Goal: Find specific page/section: Find specific page/section

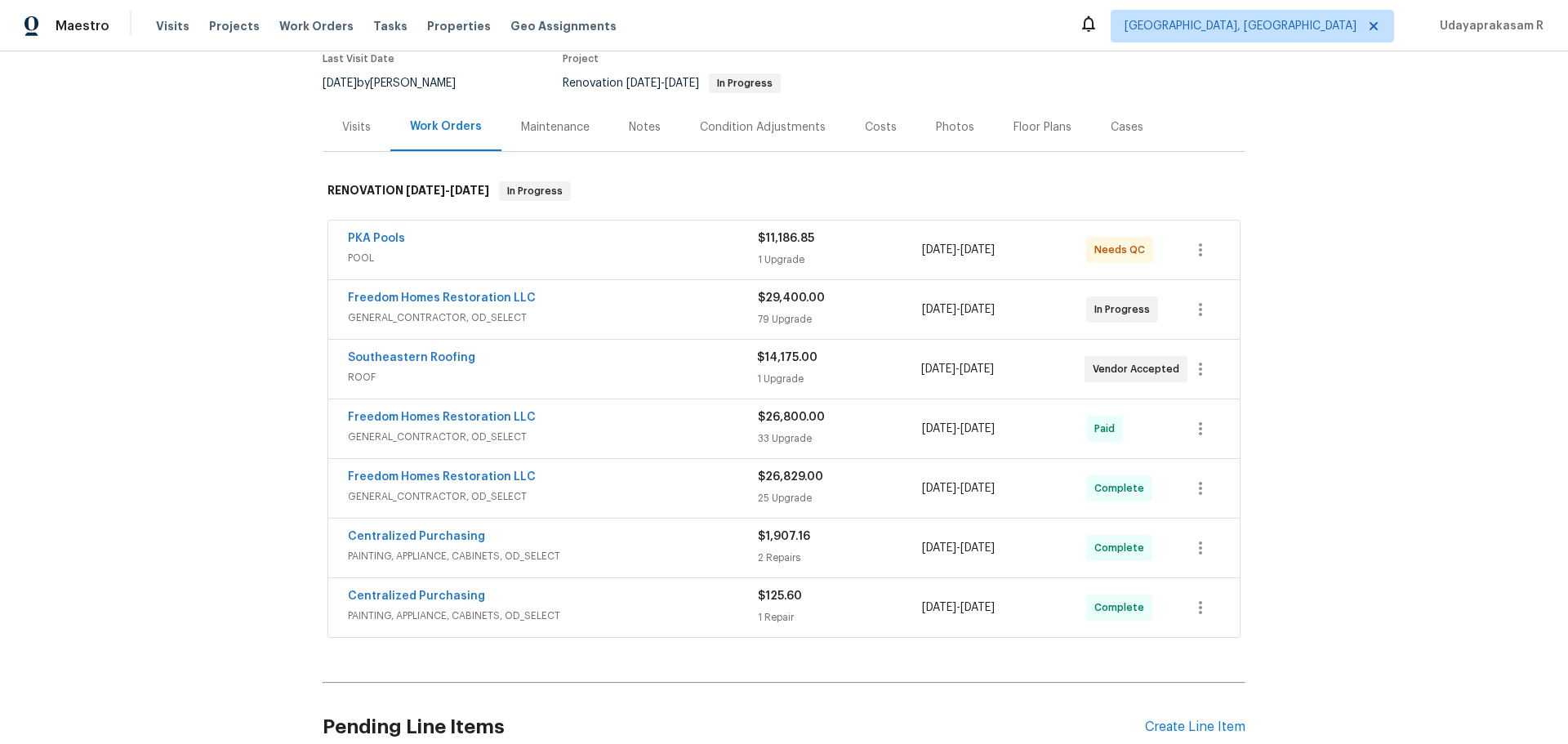
scroll to position [163, 0]
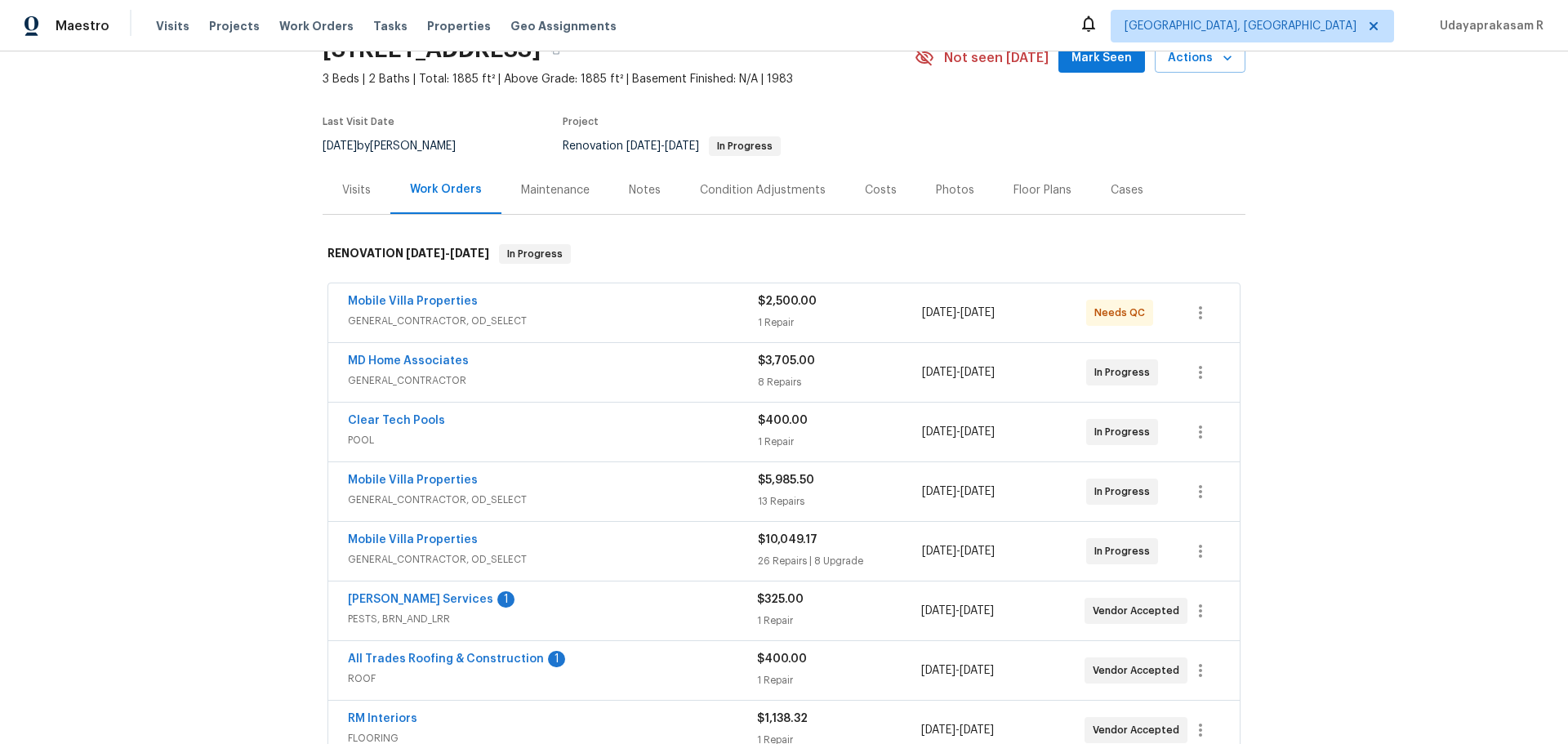
scroll to position [163, 0]
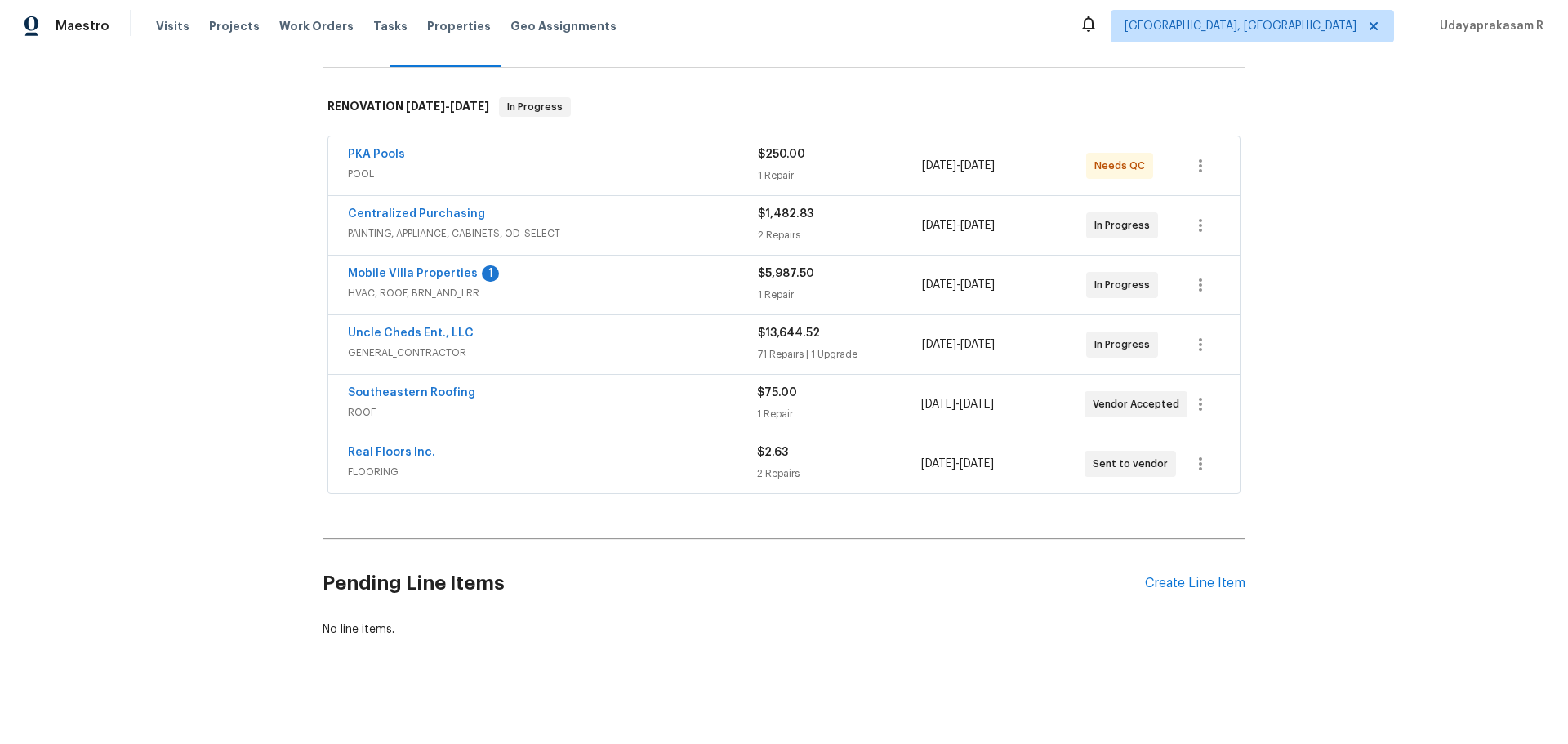
scroll to position [163, 0]
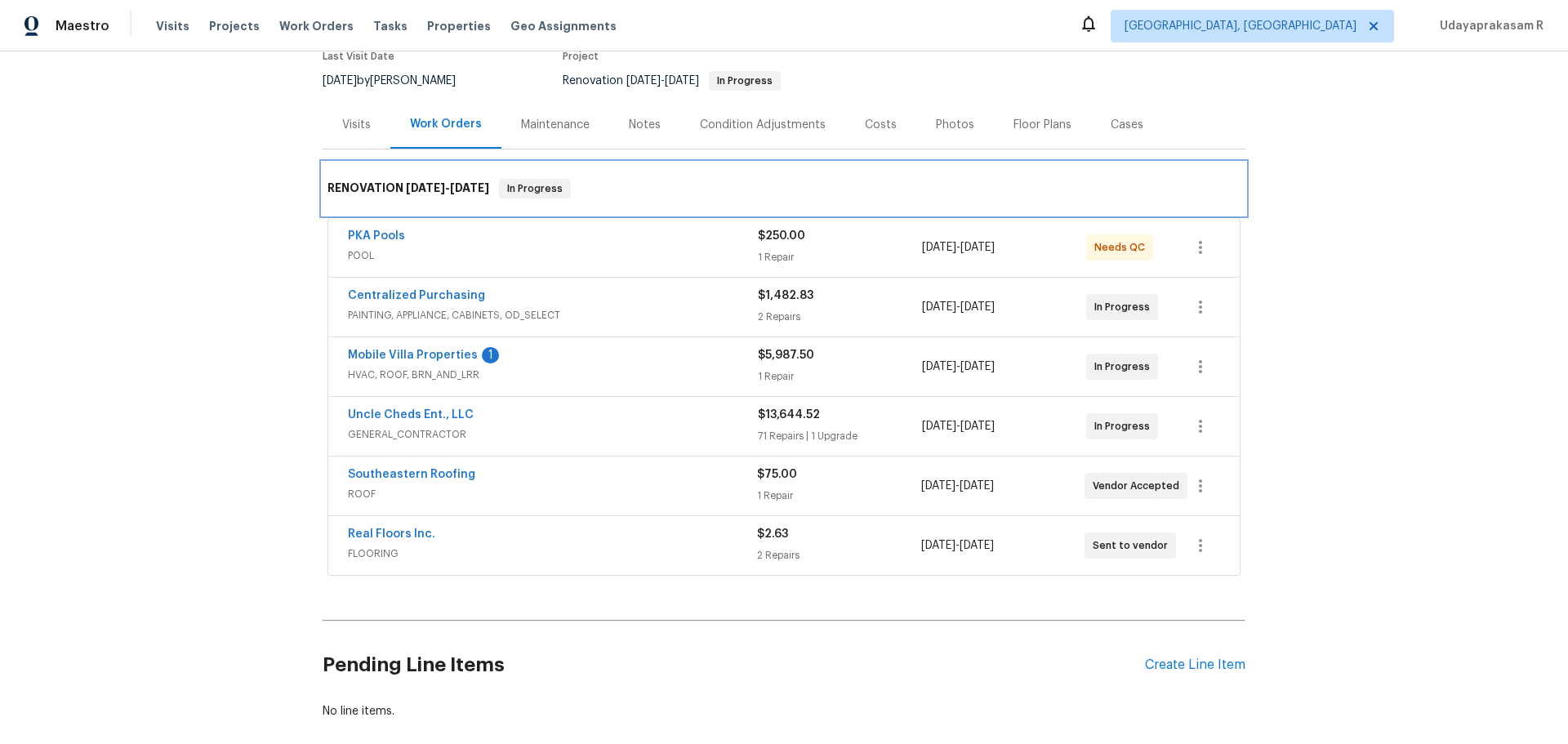
drag, startPoint x: 316, startPoint y: 202, endPoint x: 449, endPoint y: 256, distance: 143.5
click at [452, 259] on div "RENOVATION 9/15/25 - 9/29/25 In Progress PKA Pools POOL $250.00 1 Repair 9/17/2…" at bounding box center [784, 371] width 923 height 418
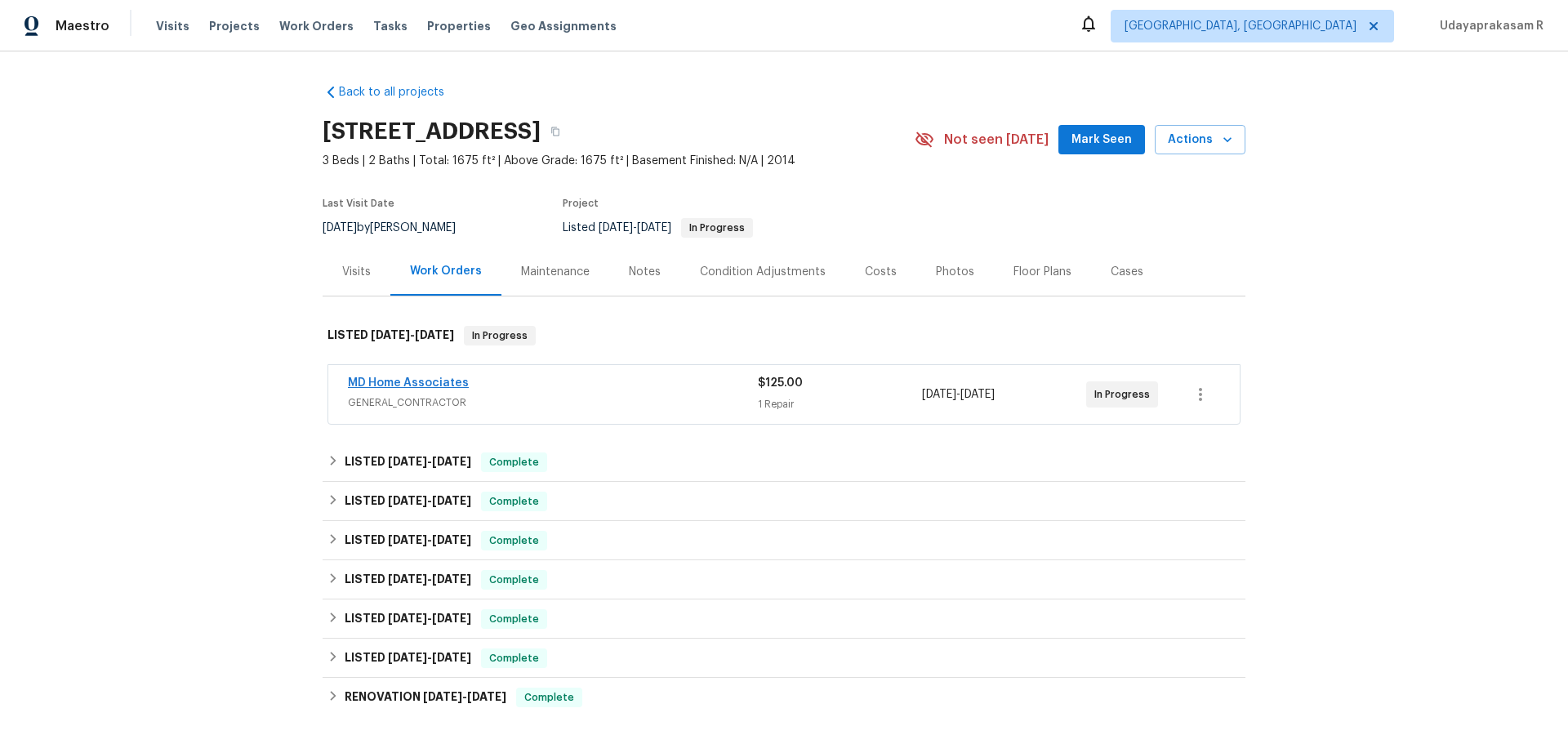
scroll to position [82, 0]
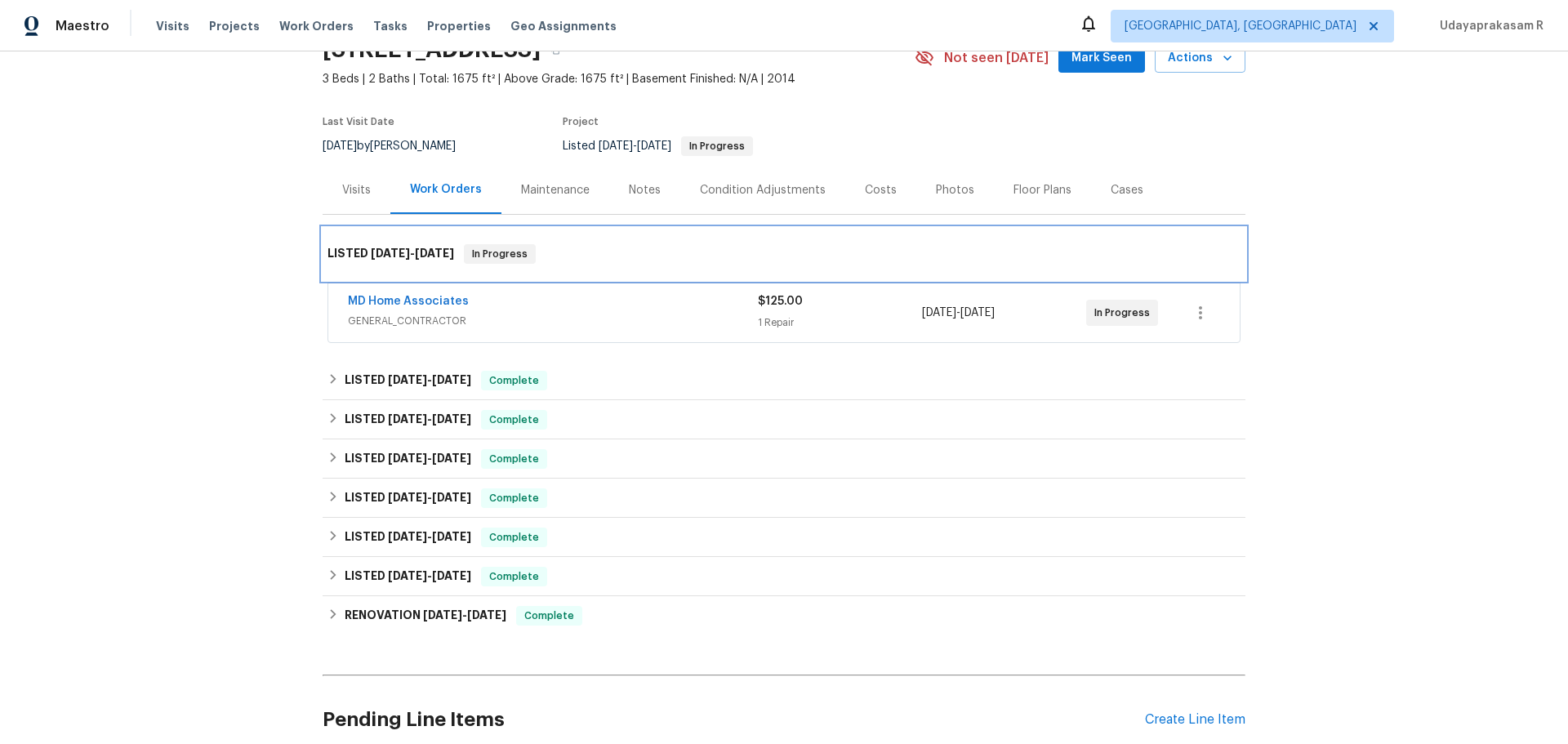
click at [369, 245] on h6 "LISTED [DATE] - [DATE]" at bounding box center [391, 254] width 127 height 20
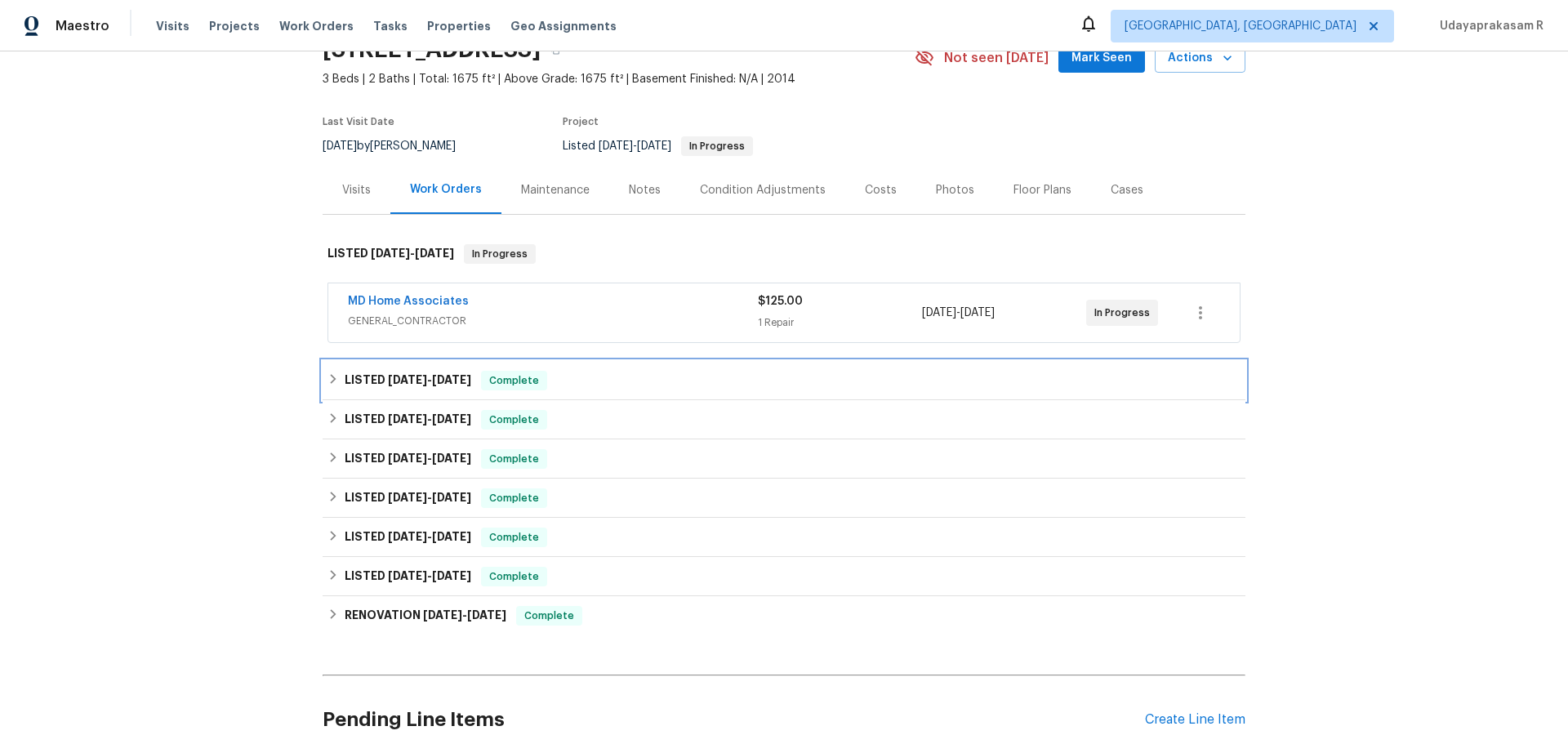
click at [410, 378] on span "[DATE]" at bounding box center [407, 379] width 40 height 12
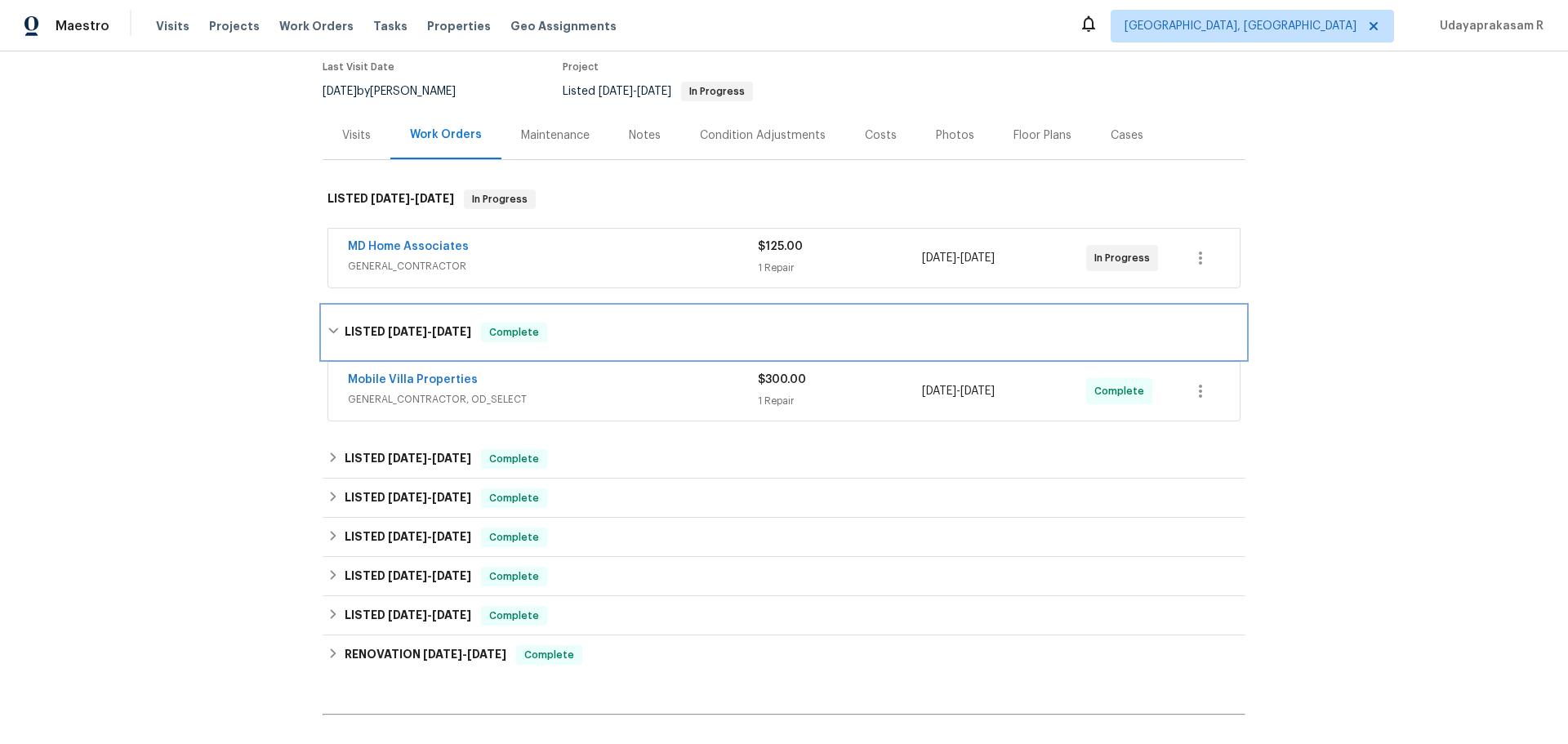
scroll to position [163, 0]
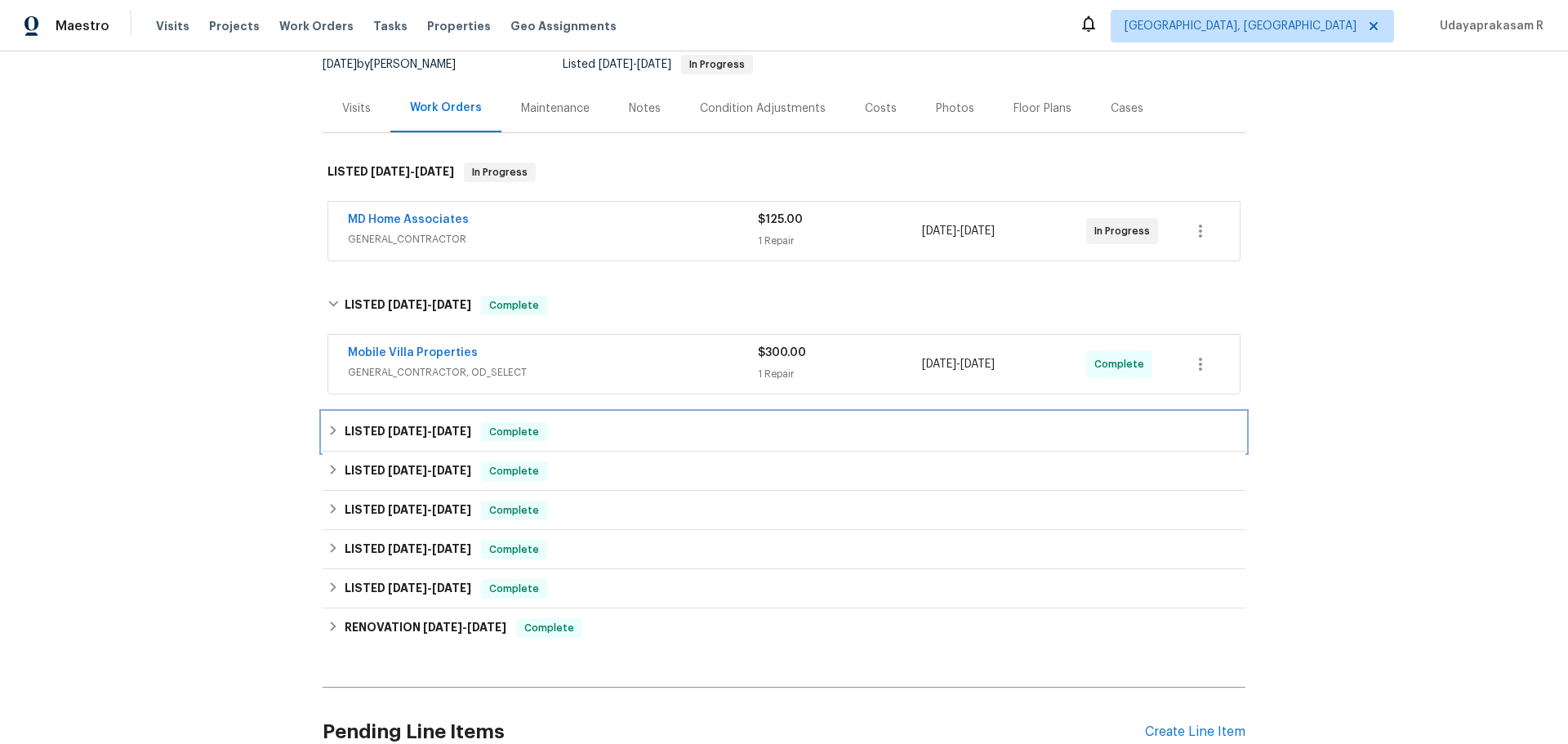
click at [430, 438] on h6 "LISTED [DATE] - [DATE]" at bounding box center [408, 432] width 127 height 20
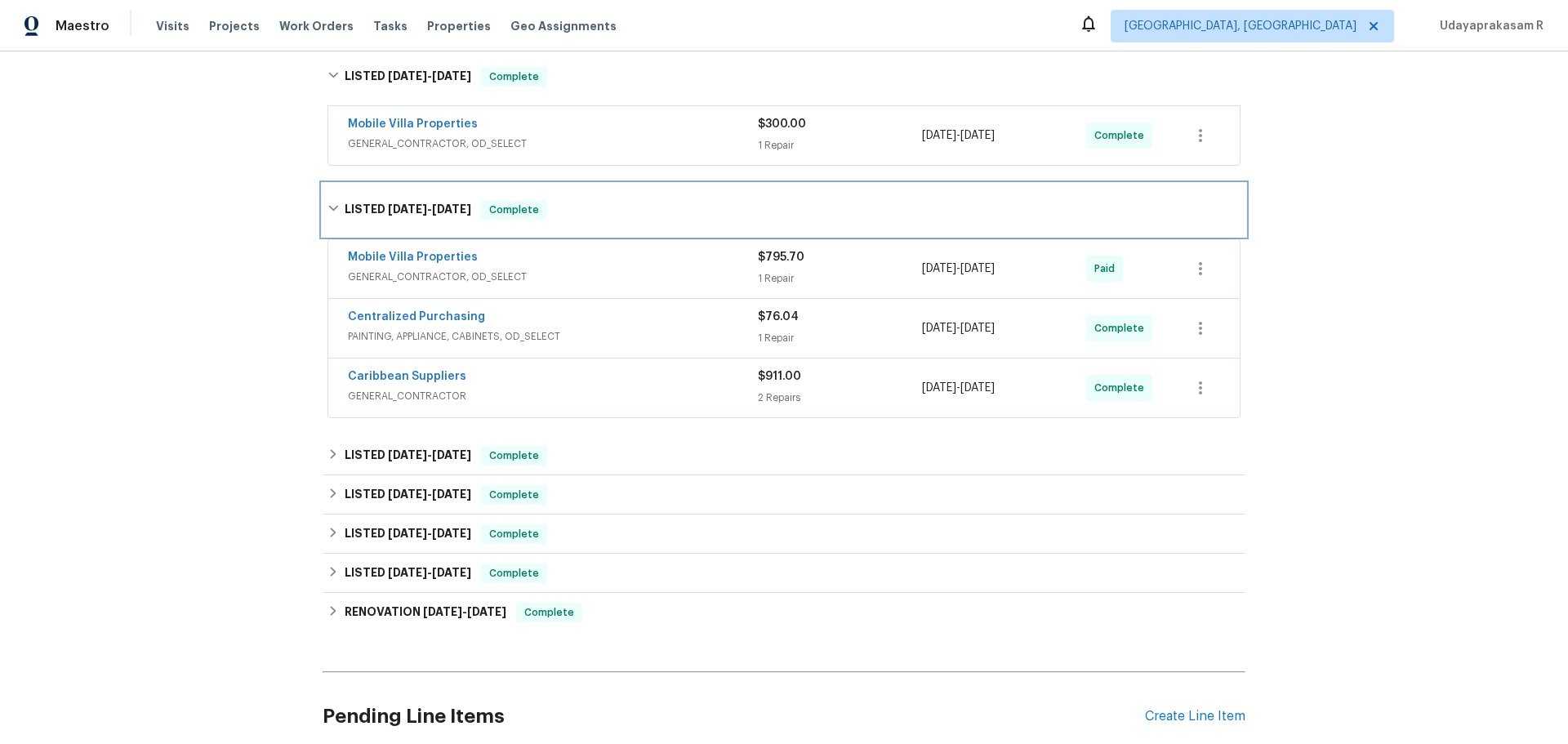
scroll to position [408, 0]
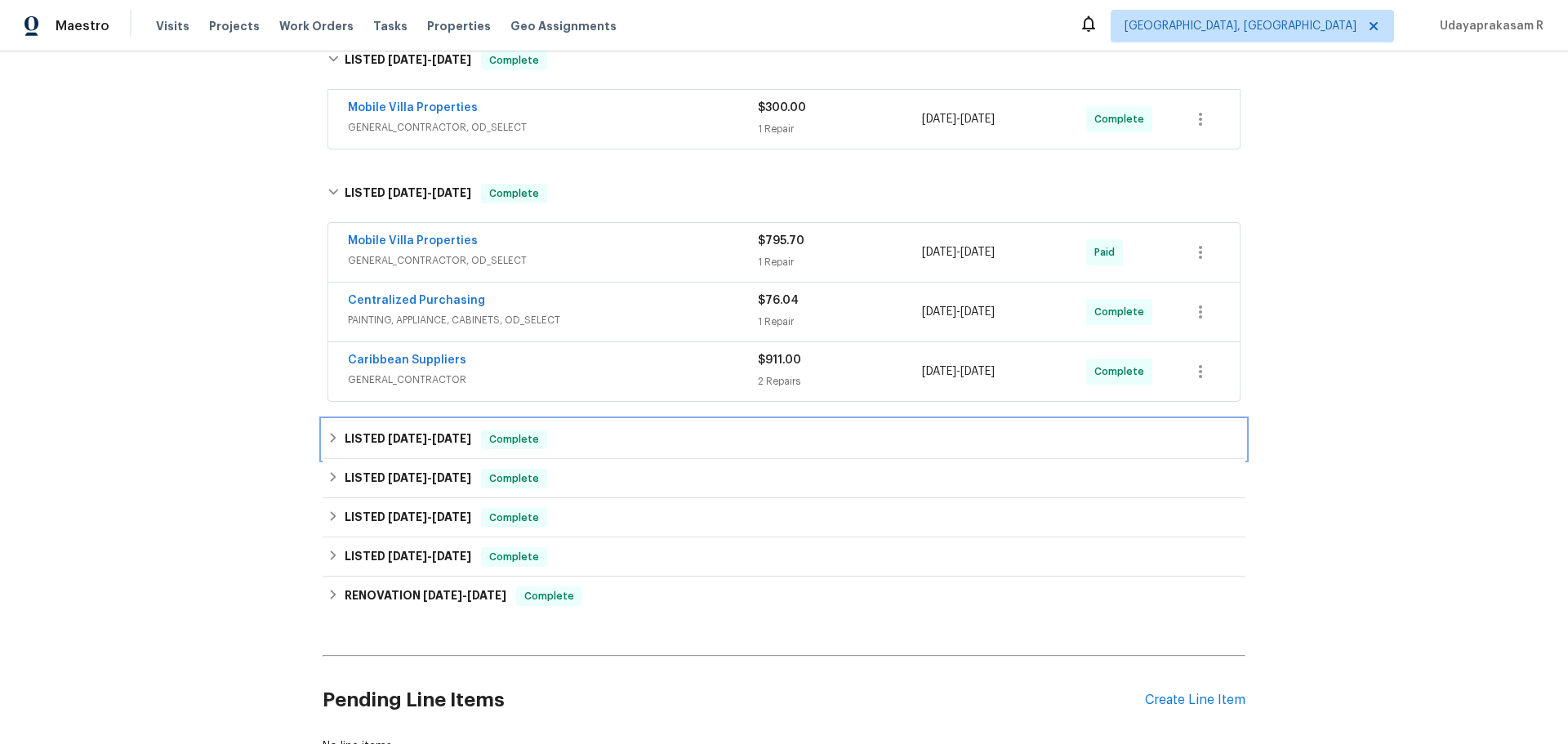
click at [429, 438] on span "[DATE] - [DATE]" at bounding box center [429, 439] width 83 height 12
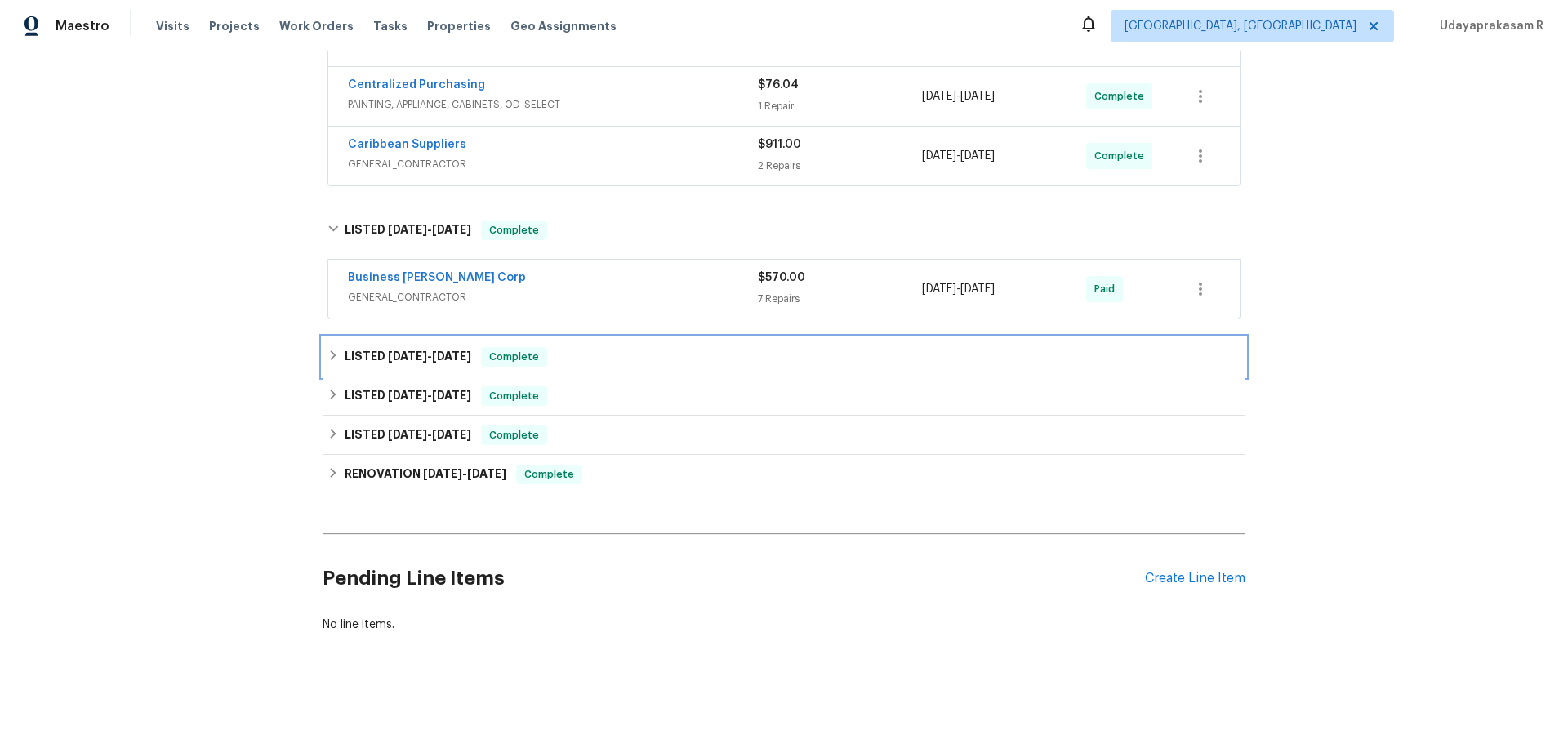
click at [447, 350] on h6 "LISTED [DATE] - [DATE]" at bounding box center [408, 357] width 127 height 20
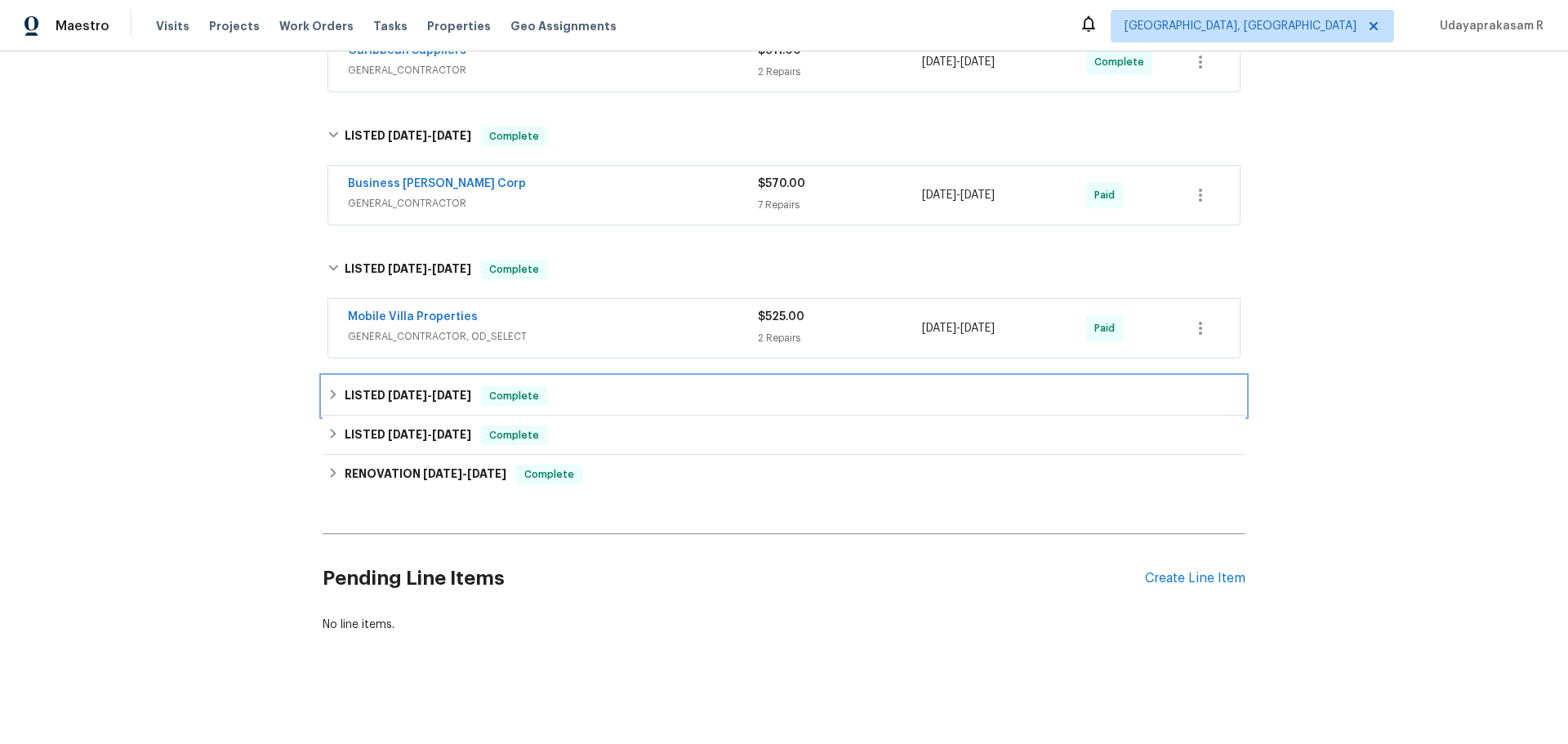
click at [448, 395] on div "LISTED [DATE] - [DATE] Complete" at bounding box center [784, 396] width 923 height 40
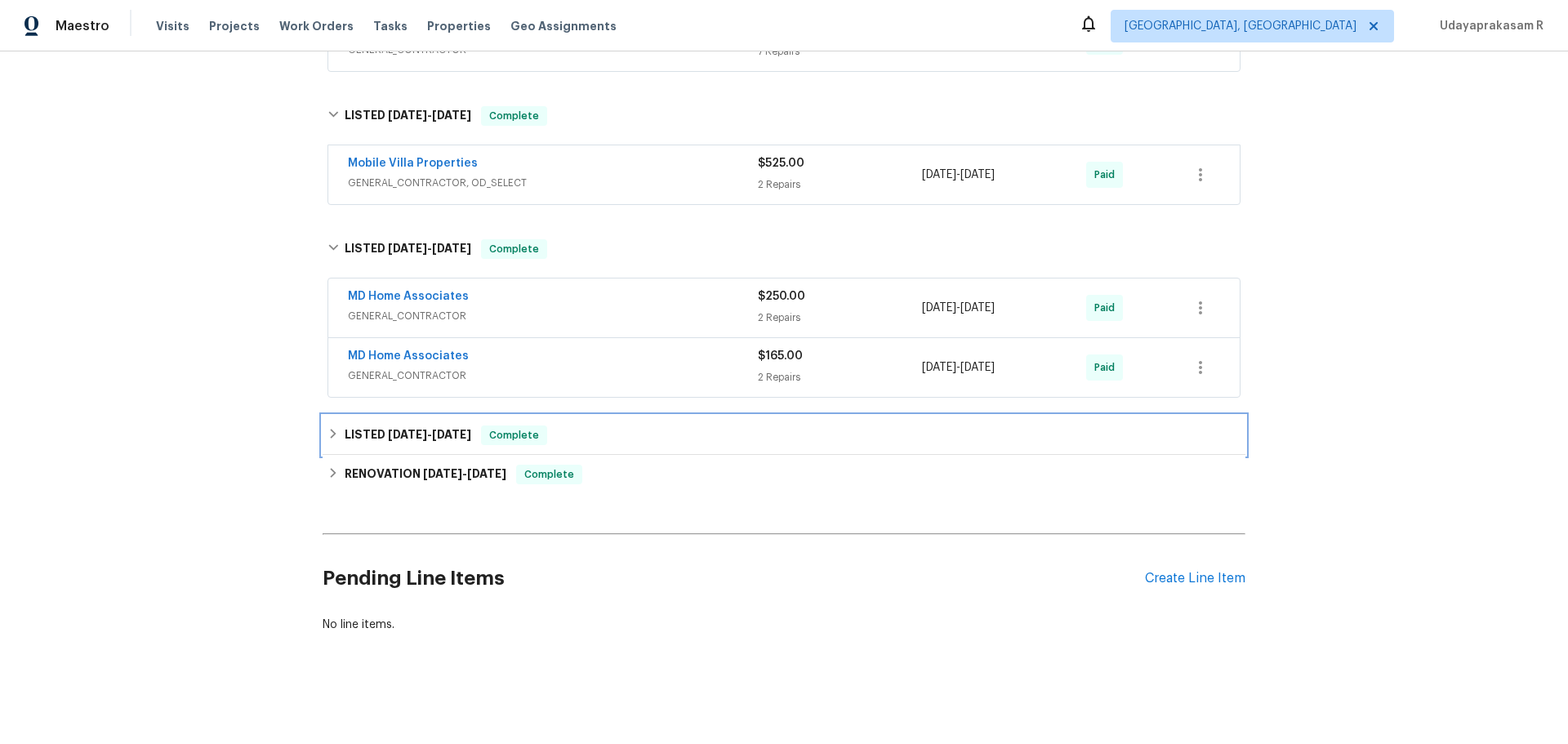
click at [442, 429] on span "[DATE]" at bounding box center [452, 435] width 40 height 12
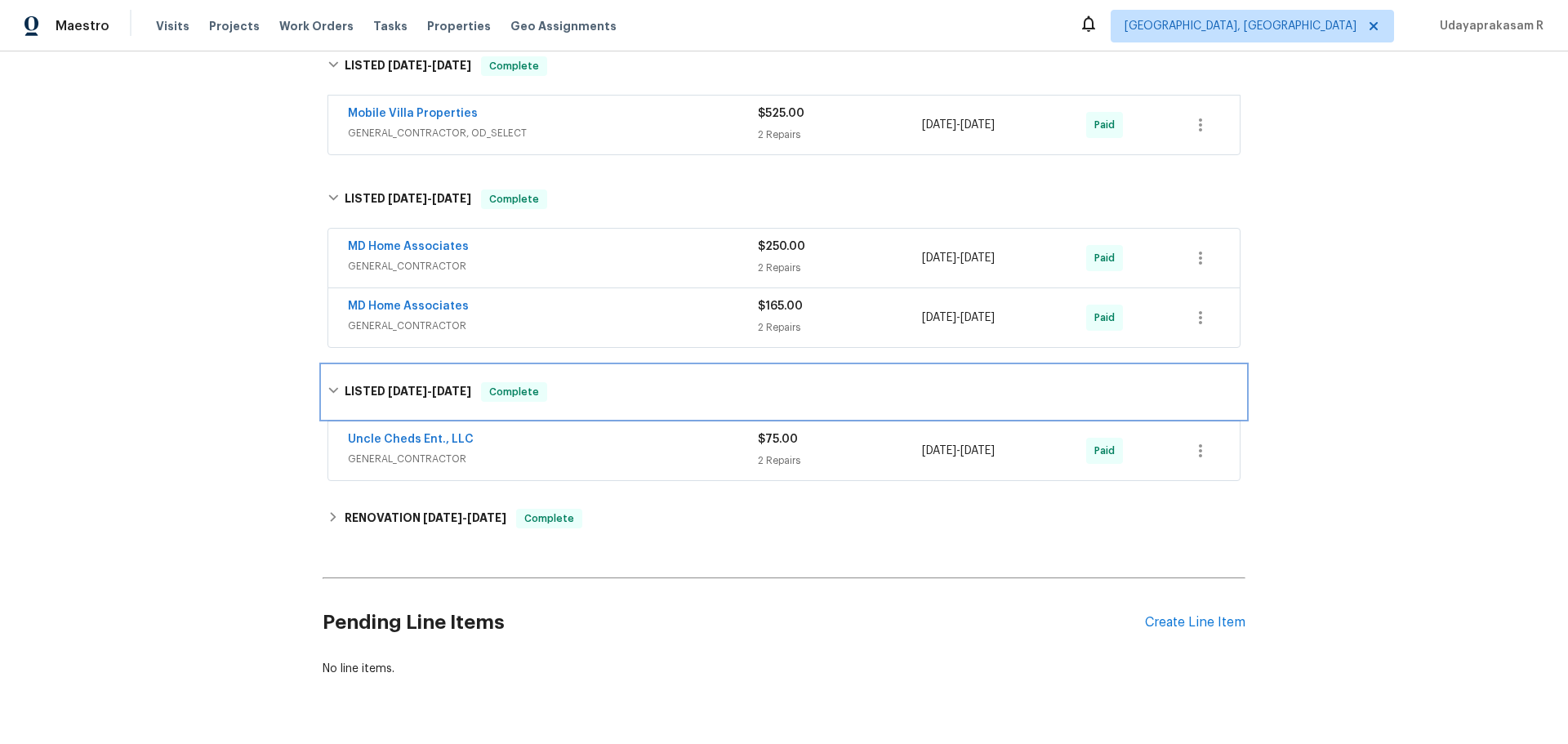
scroll to position [977, 0]
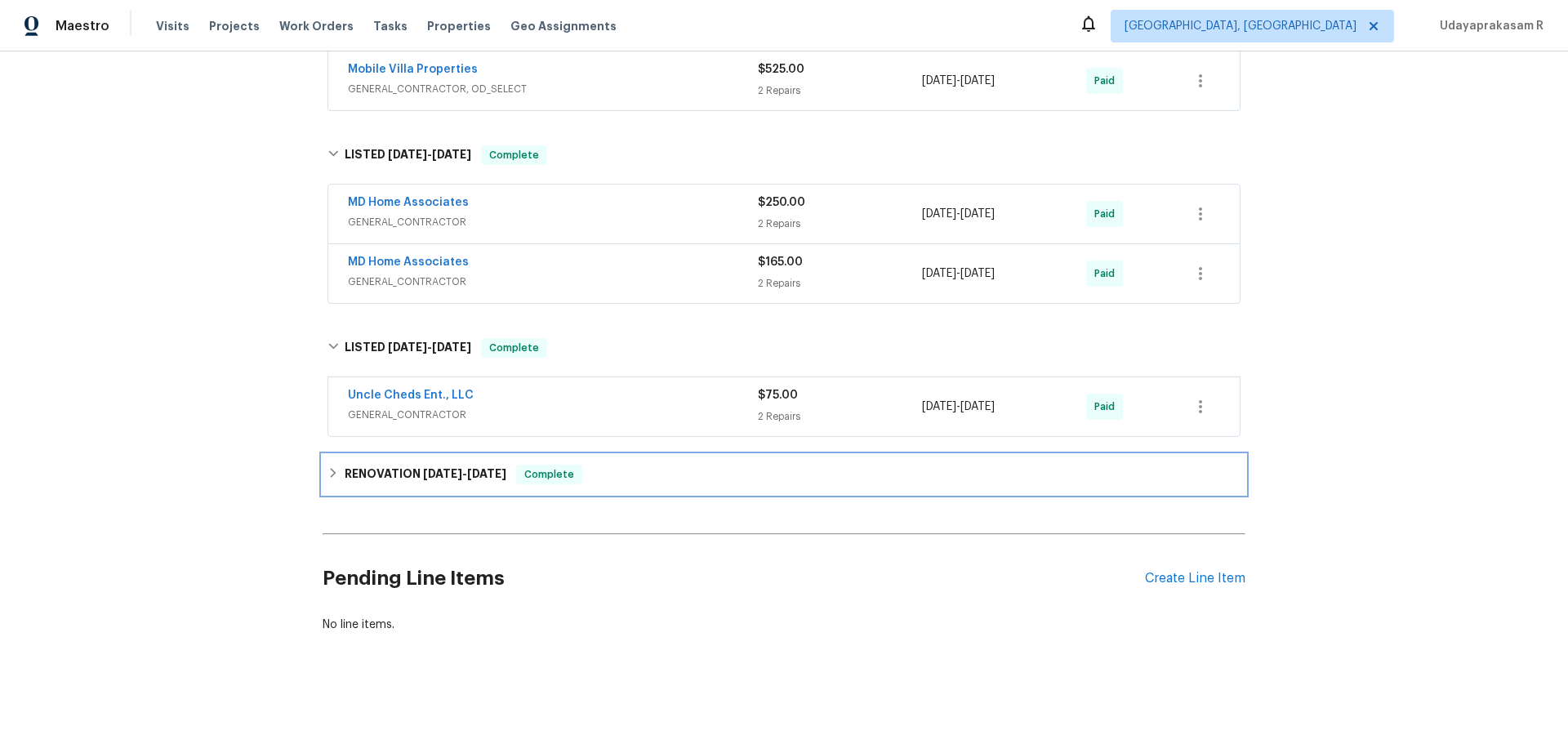
click at [431, 467] on span "[DATE]" at bounding box center [443, 473] width 40 height 12
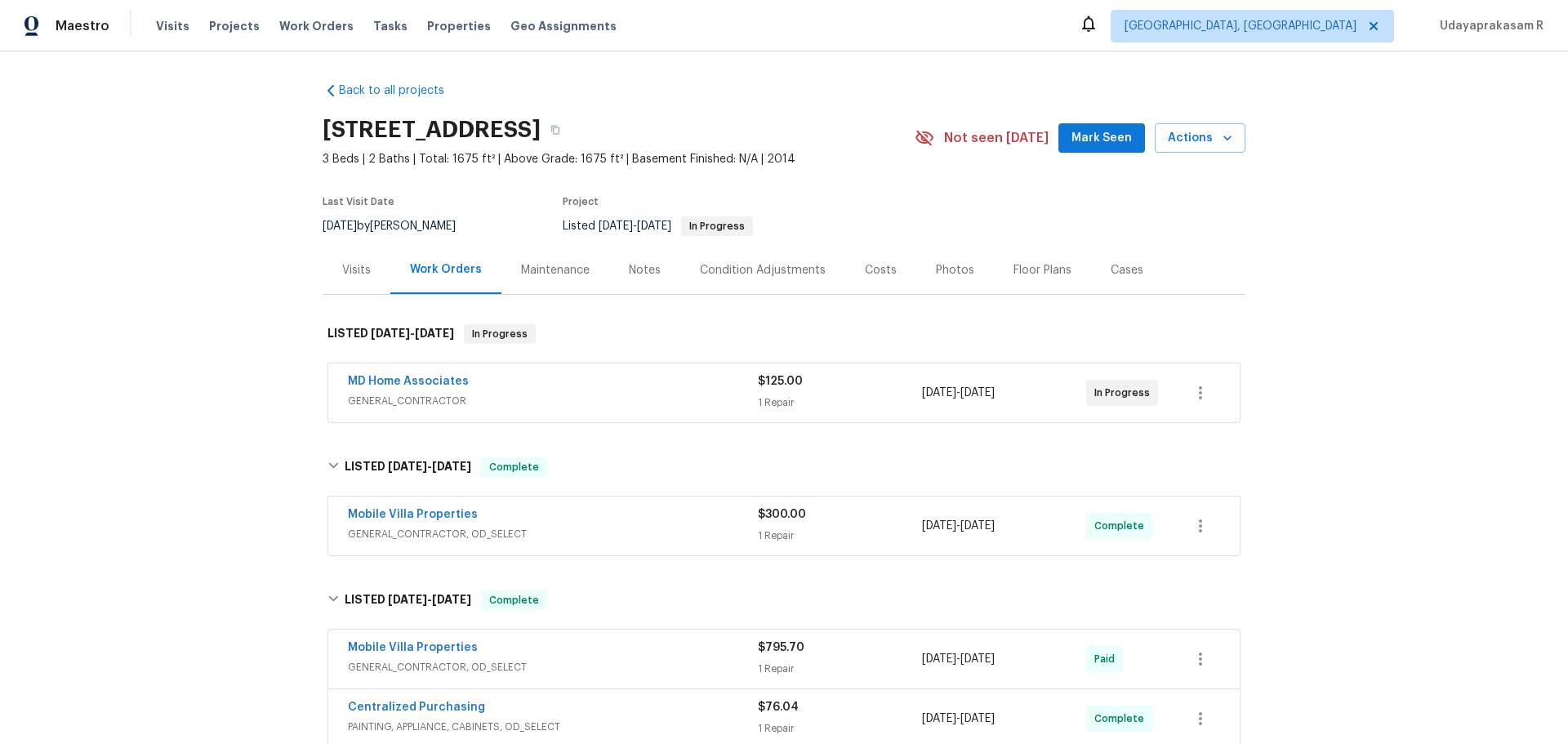
scroll to position [0, 0]
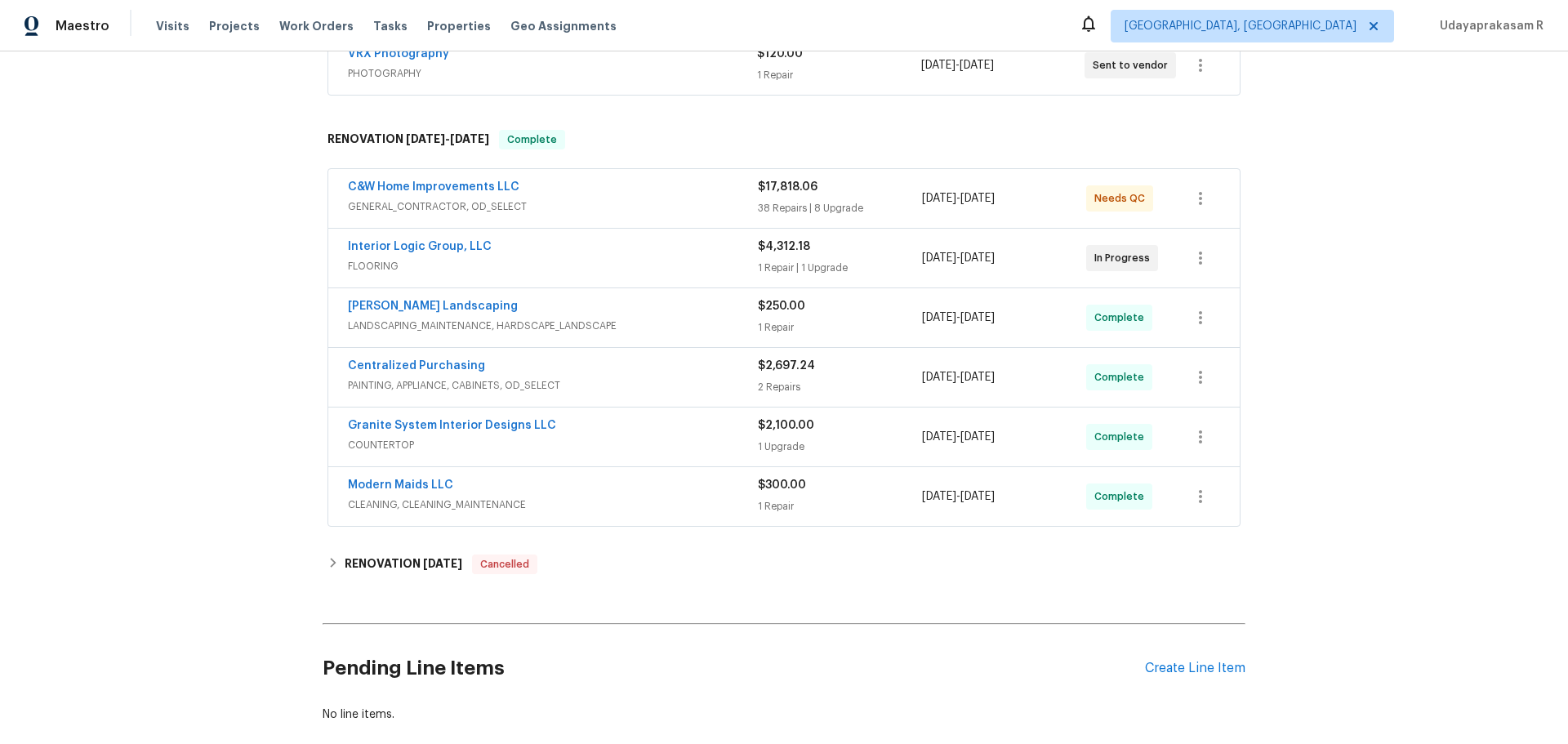
scroll to position [408, 0]
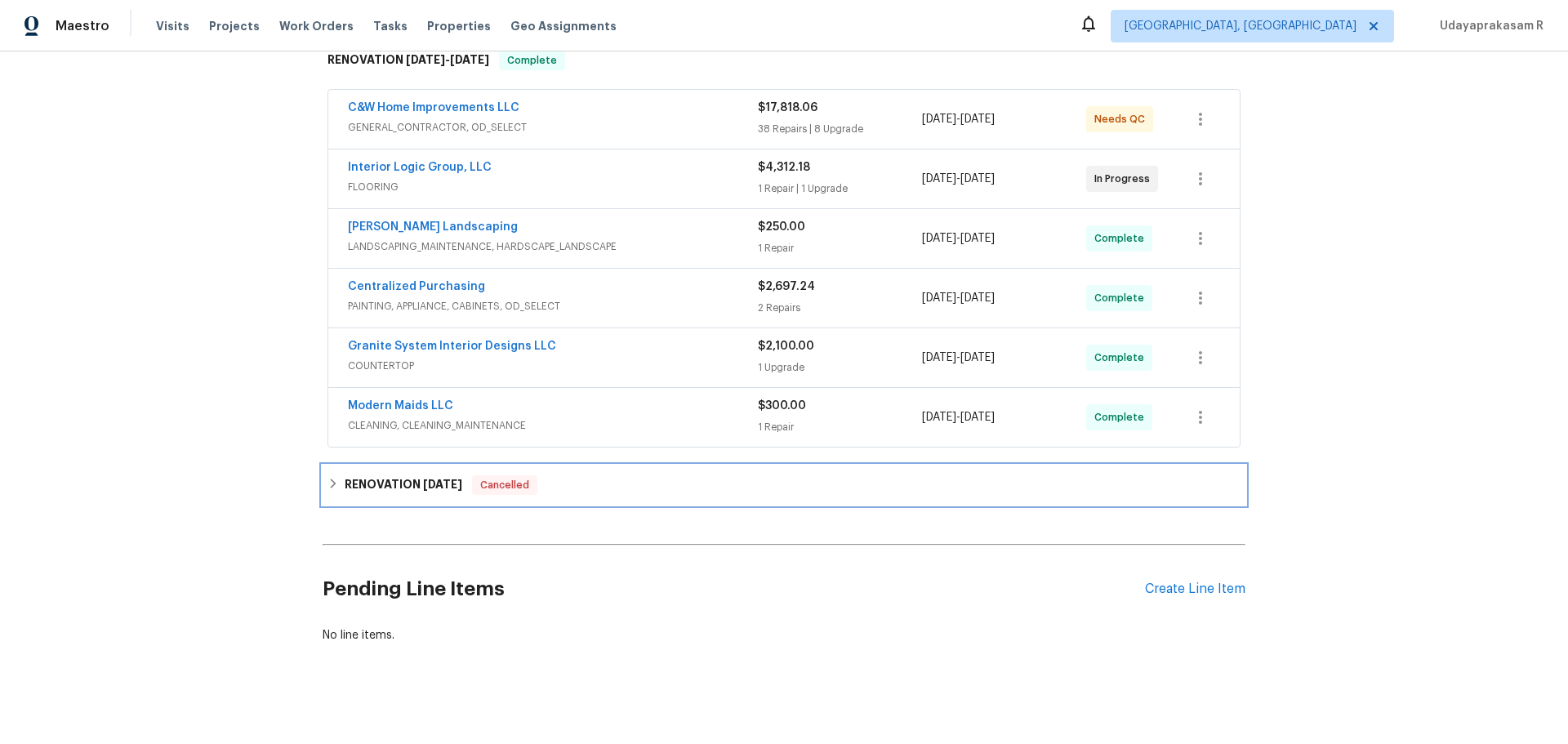
click at [401, 484] on h6 "RENOVATION 5/28/25" at bounding box center [403, 485] width 118 height 20
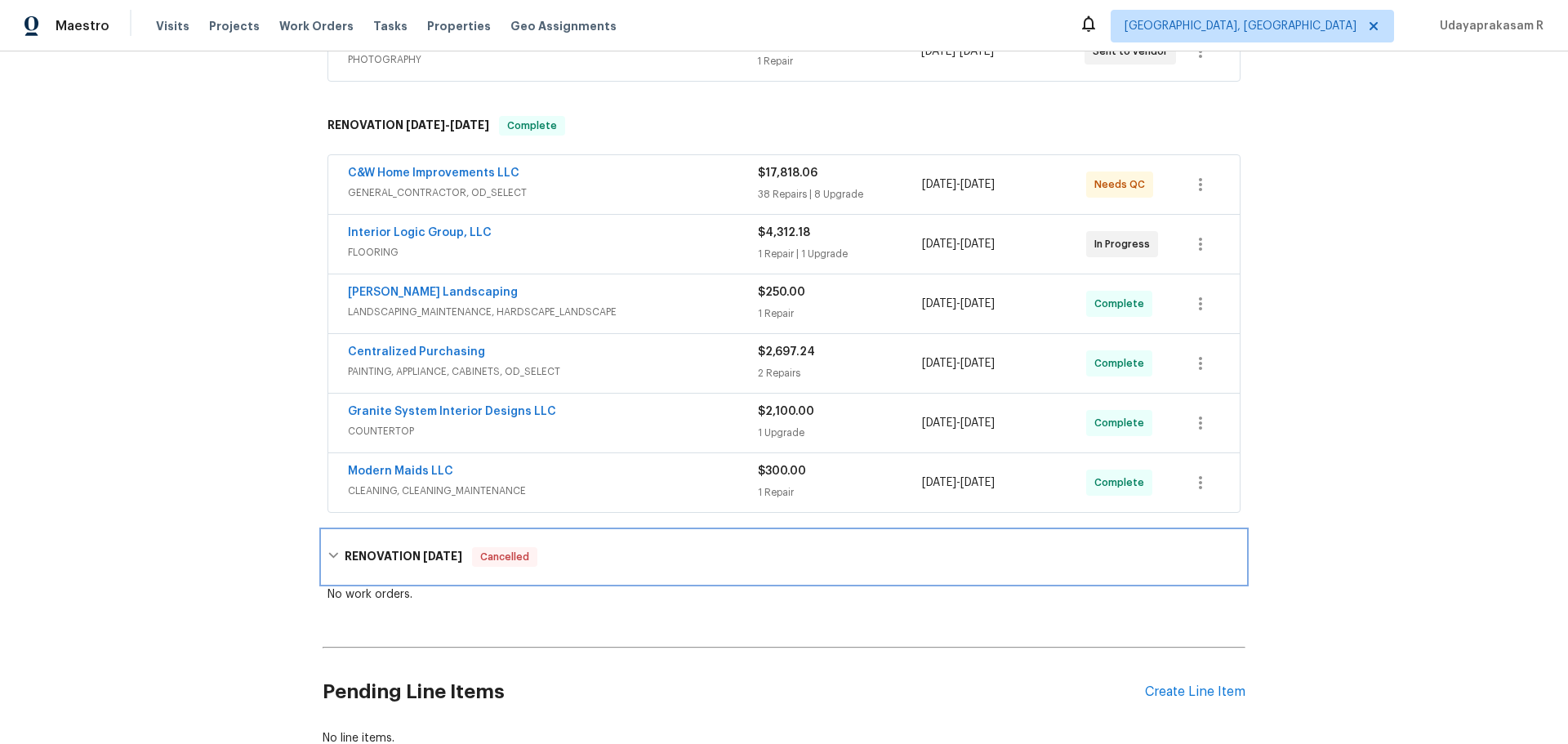
scroll to position [223, 0]
